Goal: Navigation & Orientation: Understand site structure

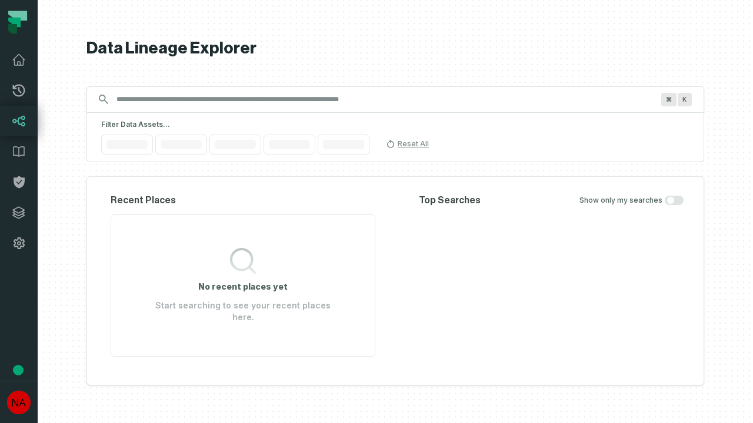
click at [19, 213] on icon at bounding box center [19, 213] width 12 height 12
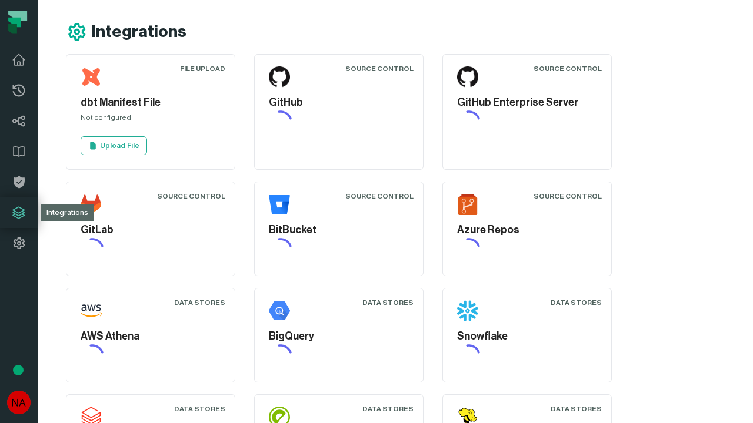
click at [19, 243] on icon at bounding box center [19, 243] width 14 height 14
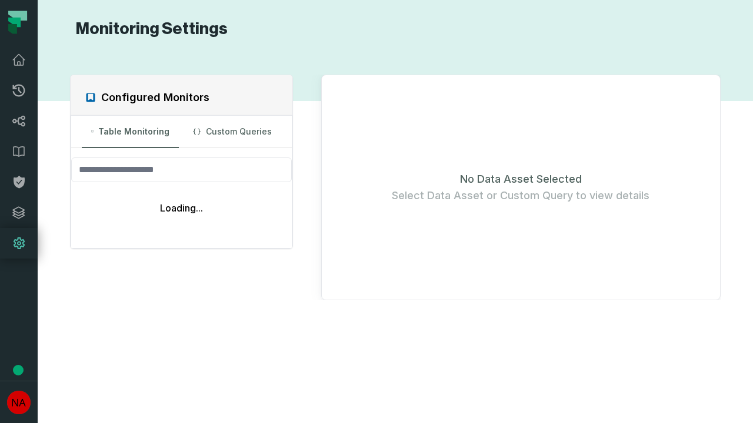
click at [19, 91] on icon at bounding box center [19, 91] width 12 height 12
